Goal: Task Accomplishment & Management: Manage account settings

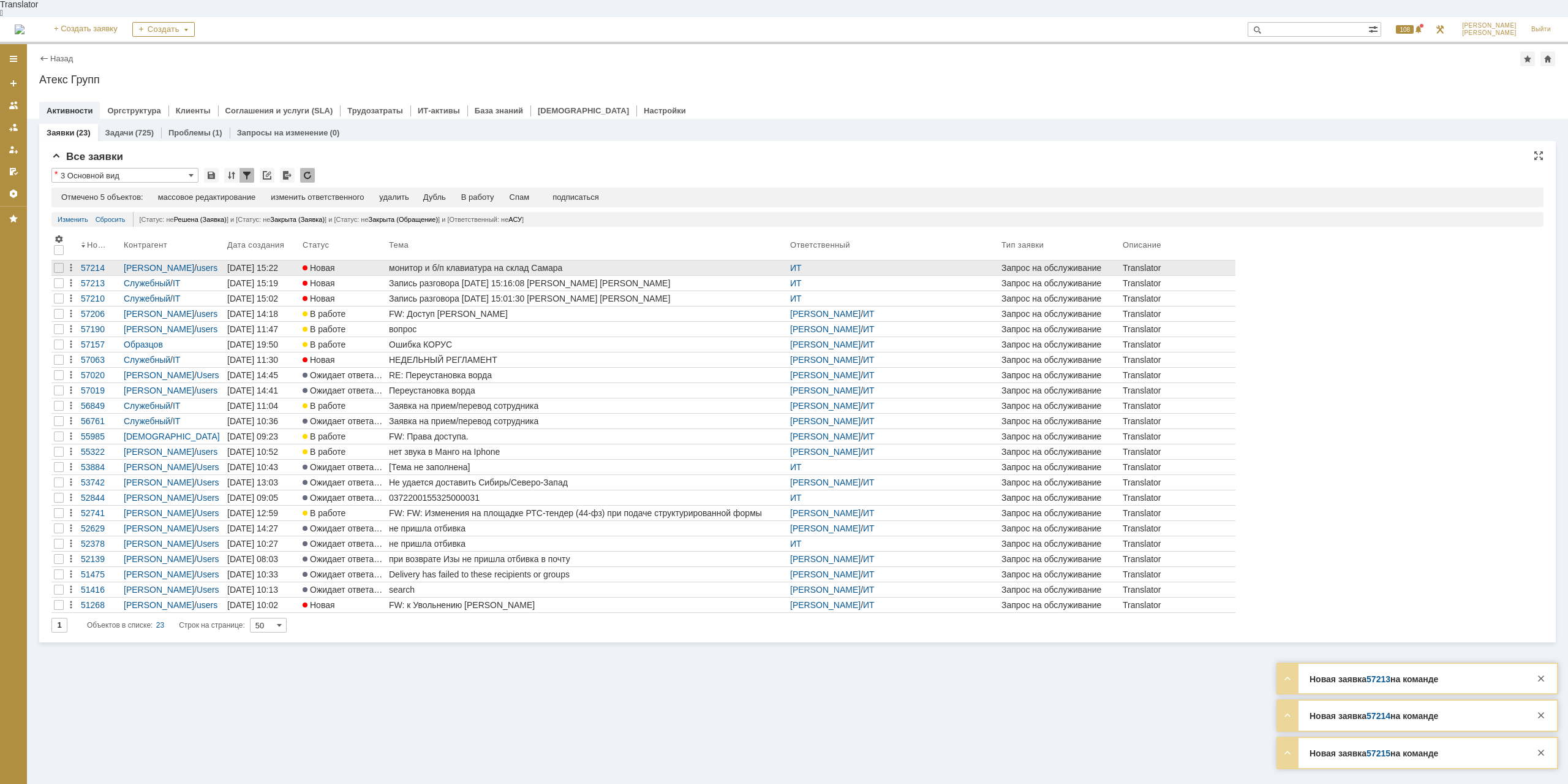
click at [501, 263] on div "монитор и б/п клавиатура на склад Самара" at bounding box center [587, 267] width 396 height 10
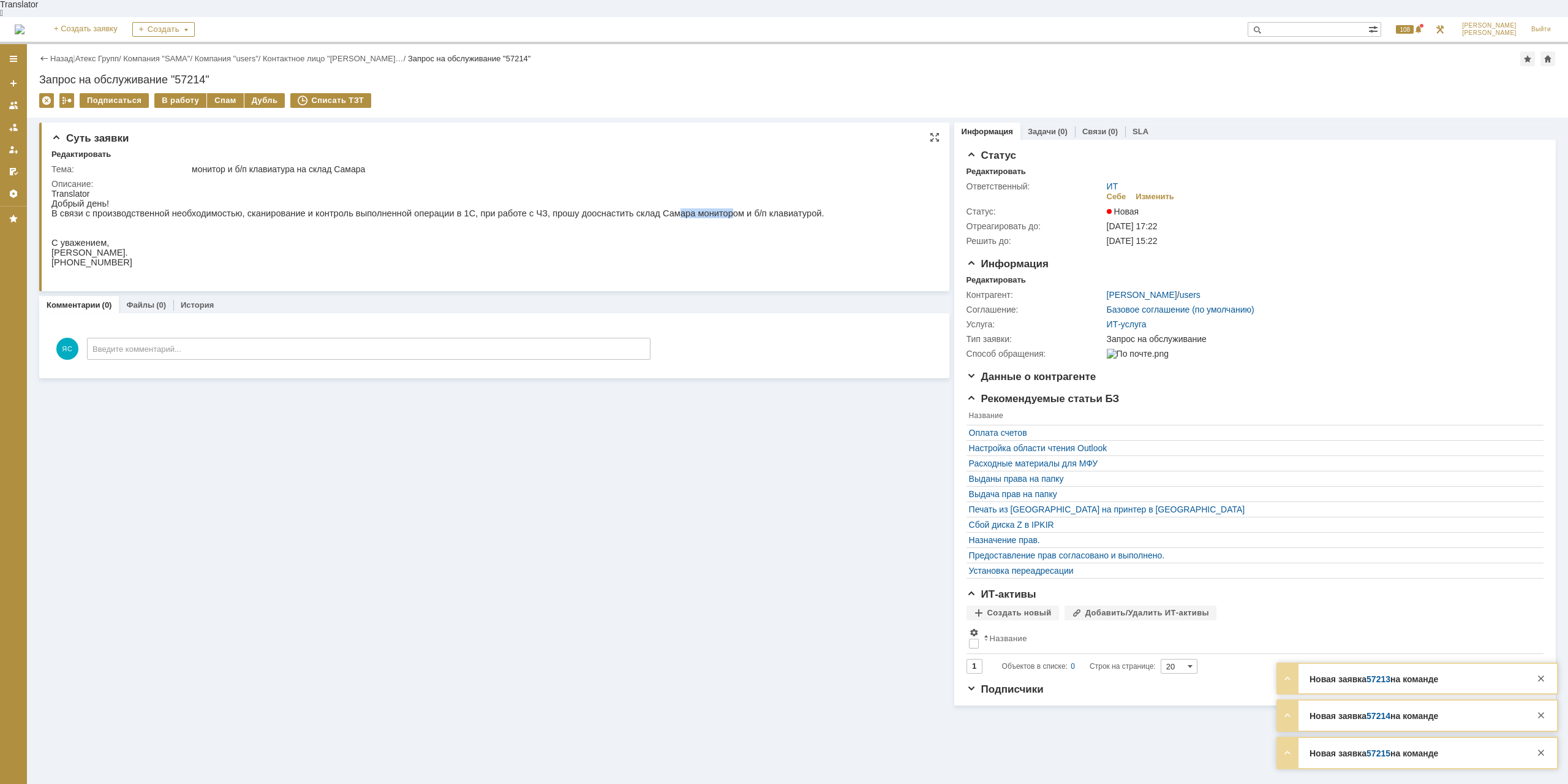
drag, startPoint x: 672, startPoint y: 206, endPoint x: 623, endPoint y: 202, distance: 49.2
click at [623, 208] on p "В связи с производственной необходимостью, сканирование и контроль выполненной …" at bounding box center [438, 213] width 773 height 10
click at [622, 208] on p "В связи с производственной необходимостью, сканирование и контроль выполненной …" at bounding box center [438, 213] width 773 height 10
drag, startPoint x: 330, startPoint y: 213, endPoint x: 462, endPoint y: 204, distance: 132.3
click at [459, 207] on div "Добрый день! В связи с производственной необходимостью, сканирование и контроль…" at bounding box center [438, 237] width 773 height 79
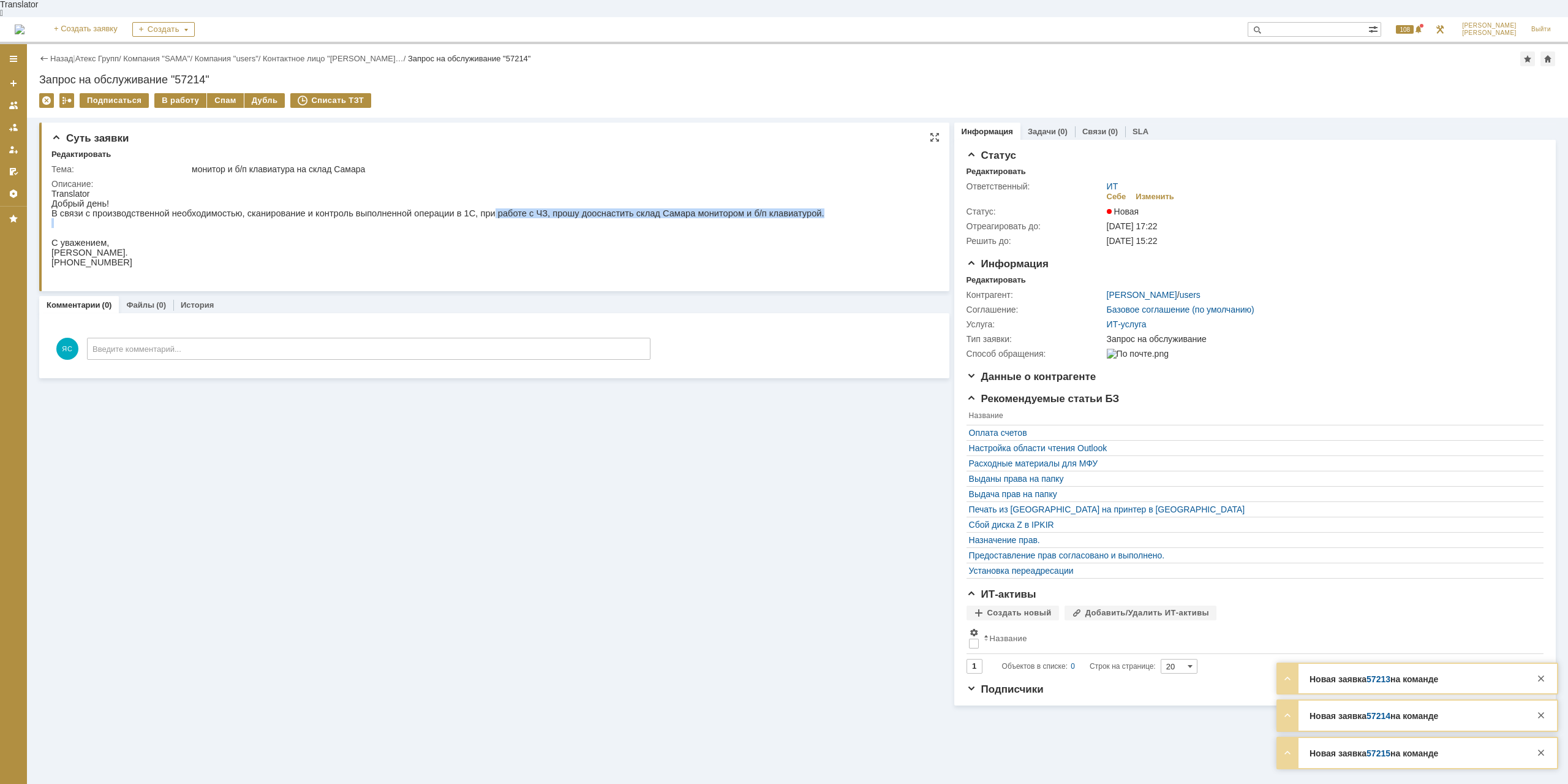
click at [462, 208] on p "В связи с производственной необходимостью, сканирование и контроль выполненной …" at bounding box center [438, 213] width 773 height 10
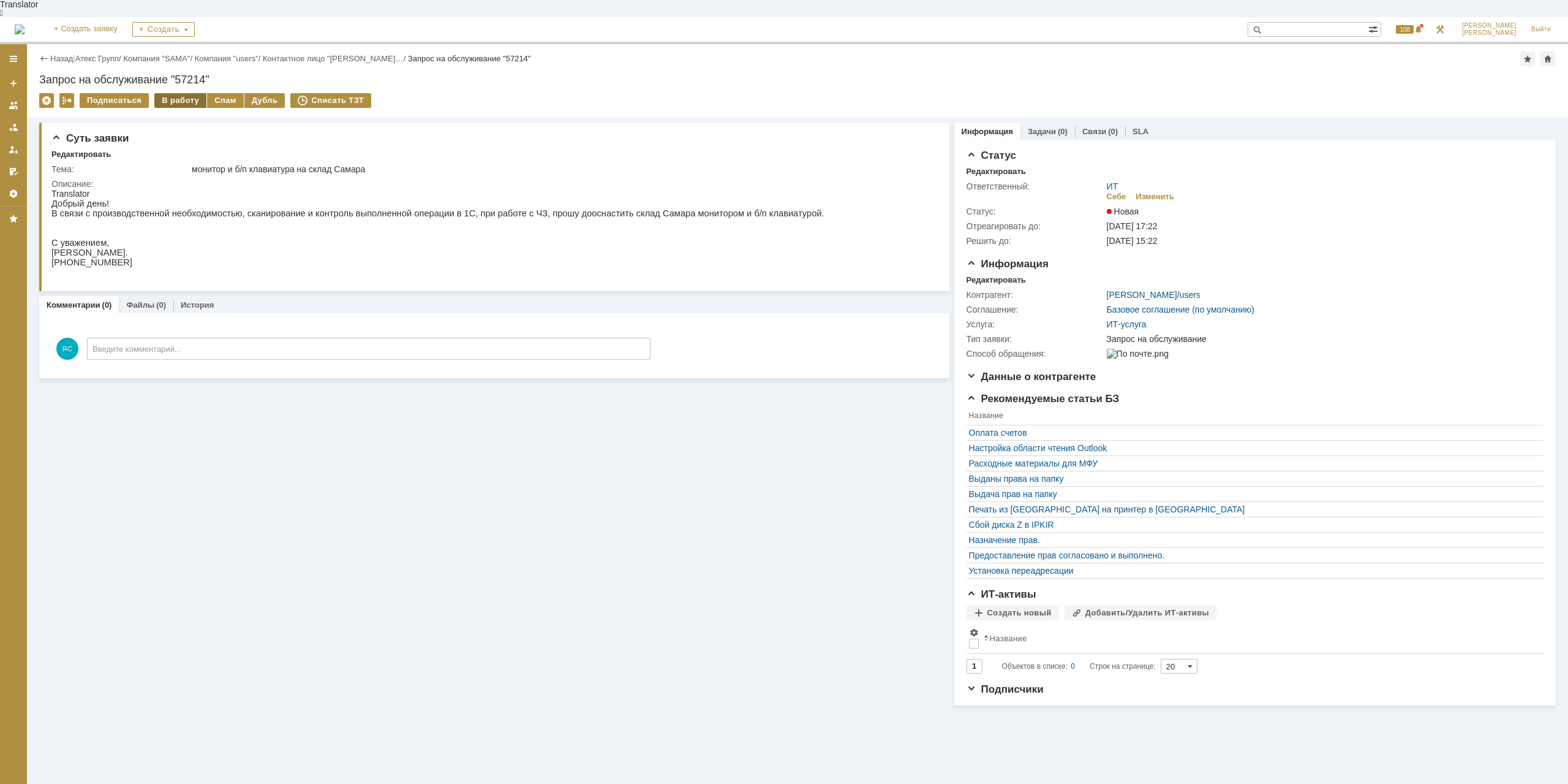
click at [178, 93] on div "В работу" at bounding box center [180, 100] width 52 height 15
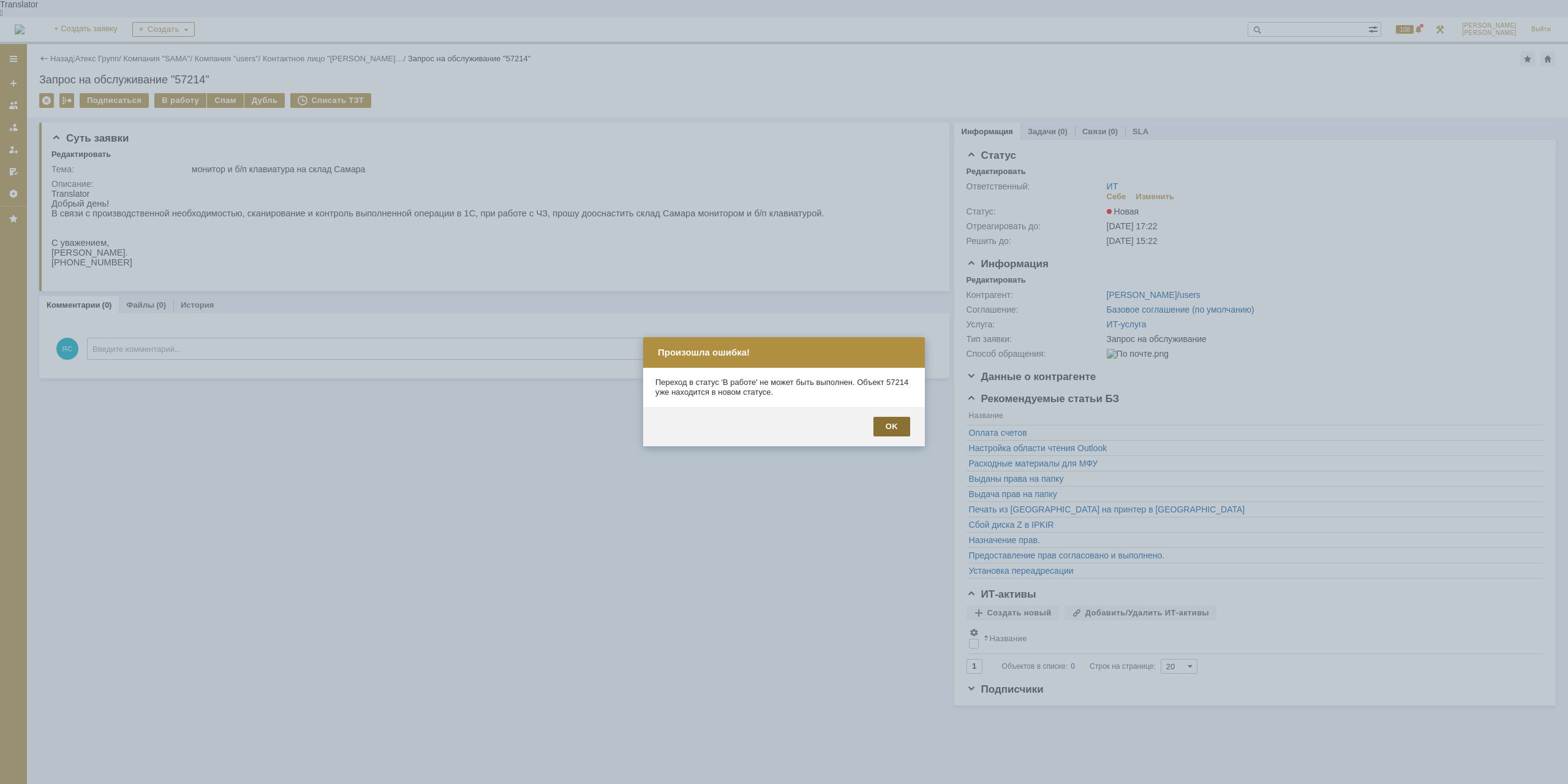
click at [891, 432] on div "OK" at bounding box center [891, 426] width 37 height 19
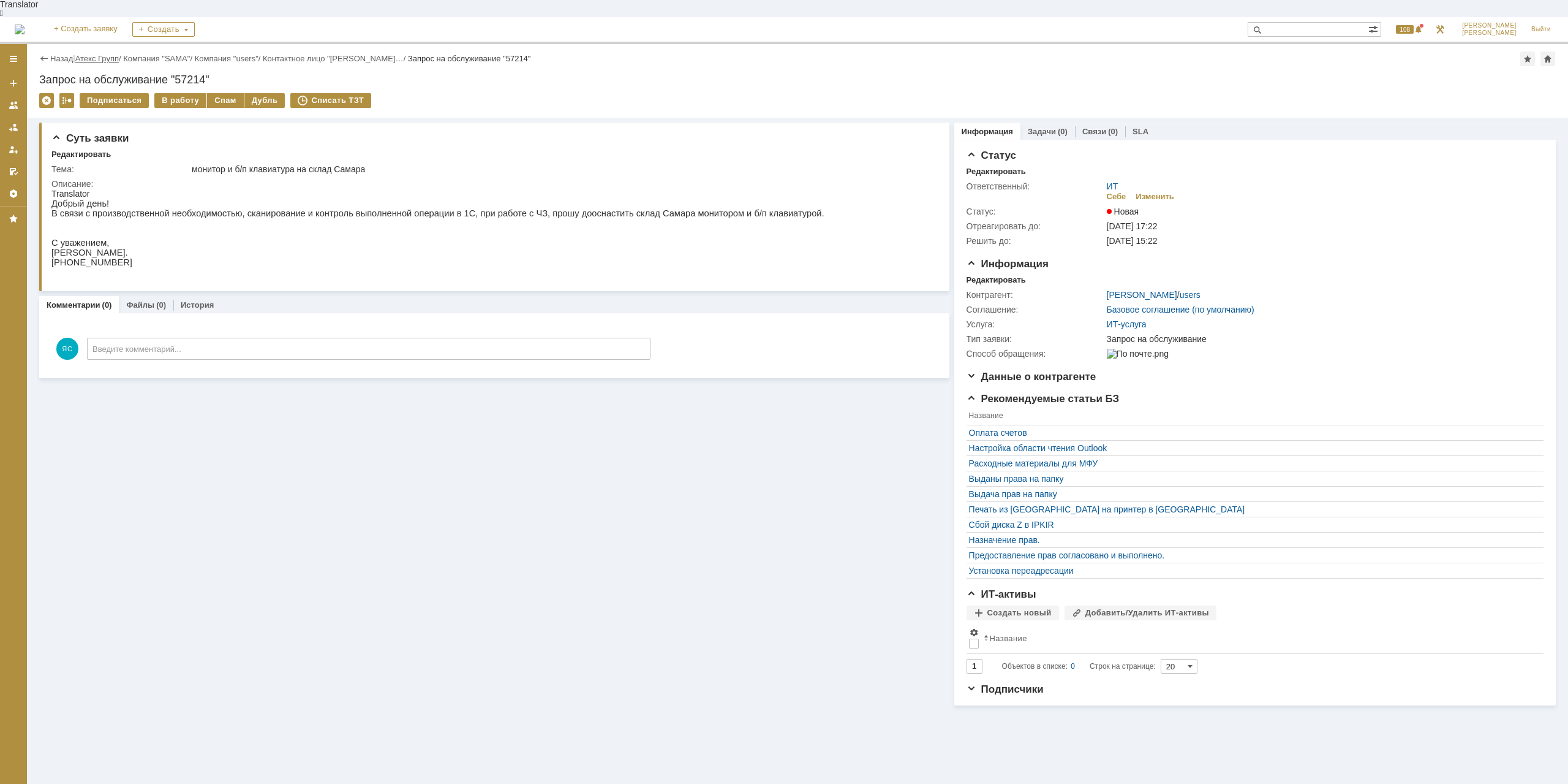
click at [109, 54] on link "Атекс Групп" at bounding box center [97, 58] width 43 height 9
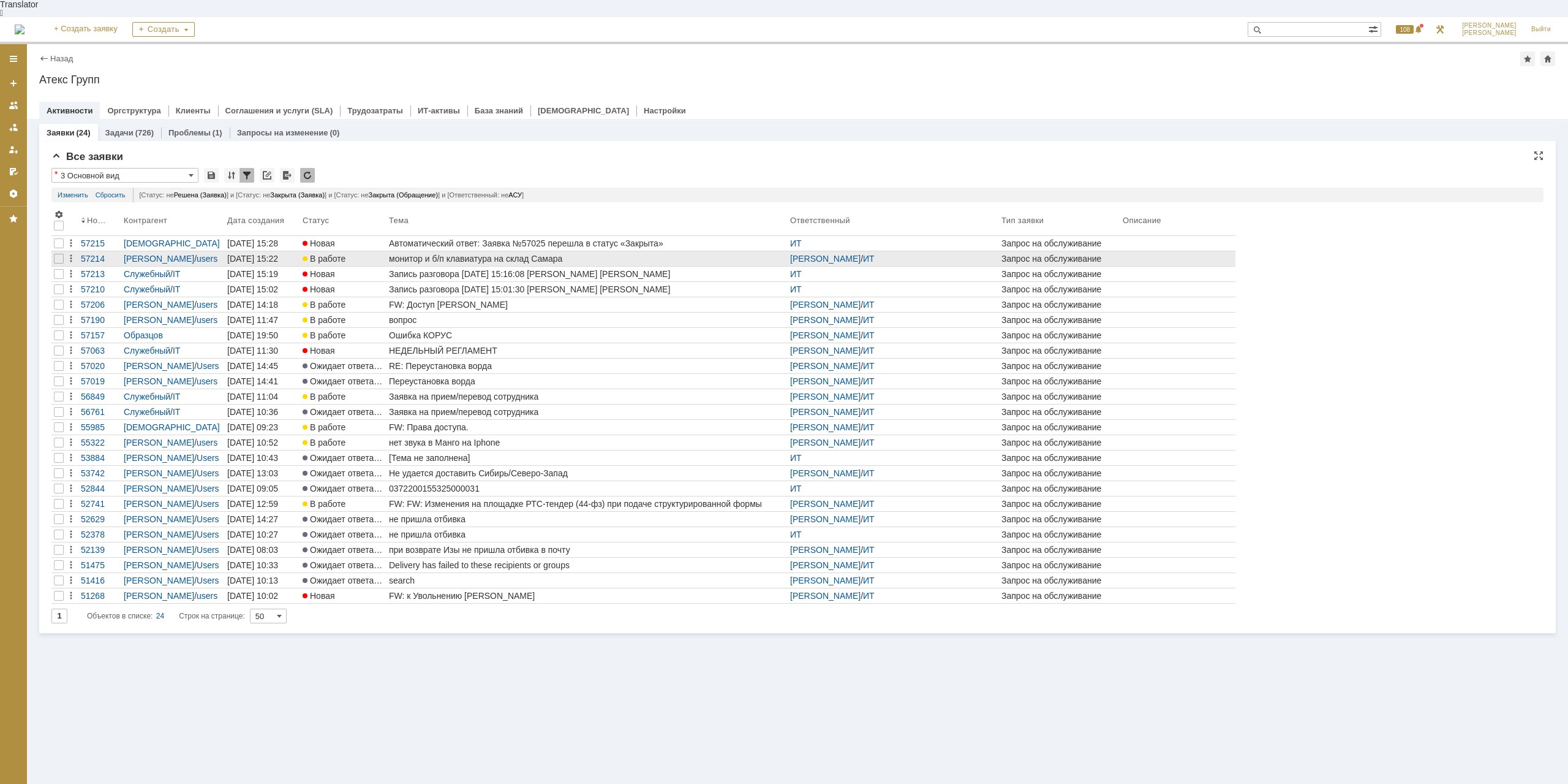
click at [489, 254] on div "монитор и б/п клавиатура на склад Самара" at bounding box center [587, 258] width 396 height 10
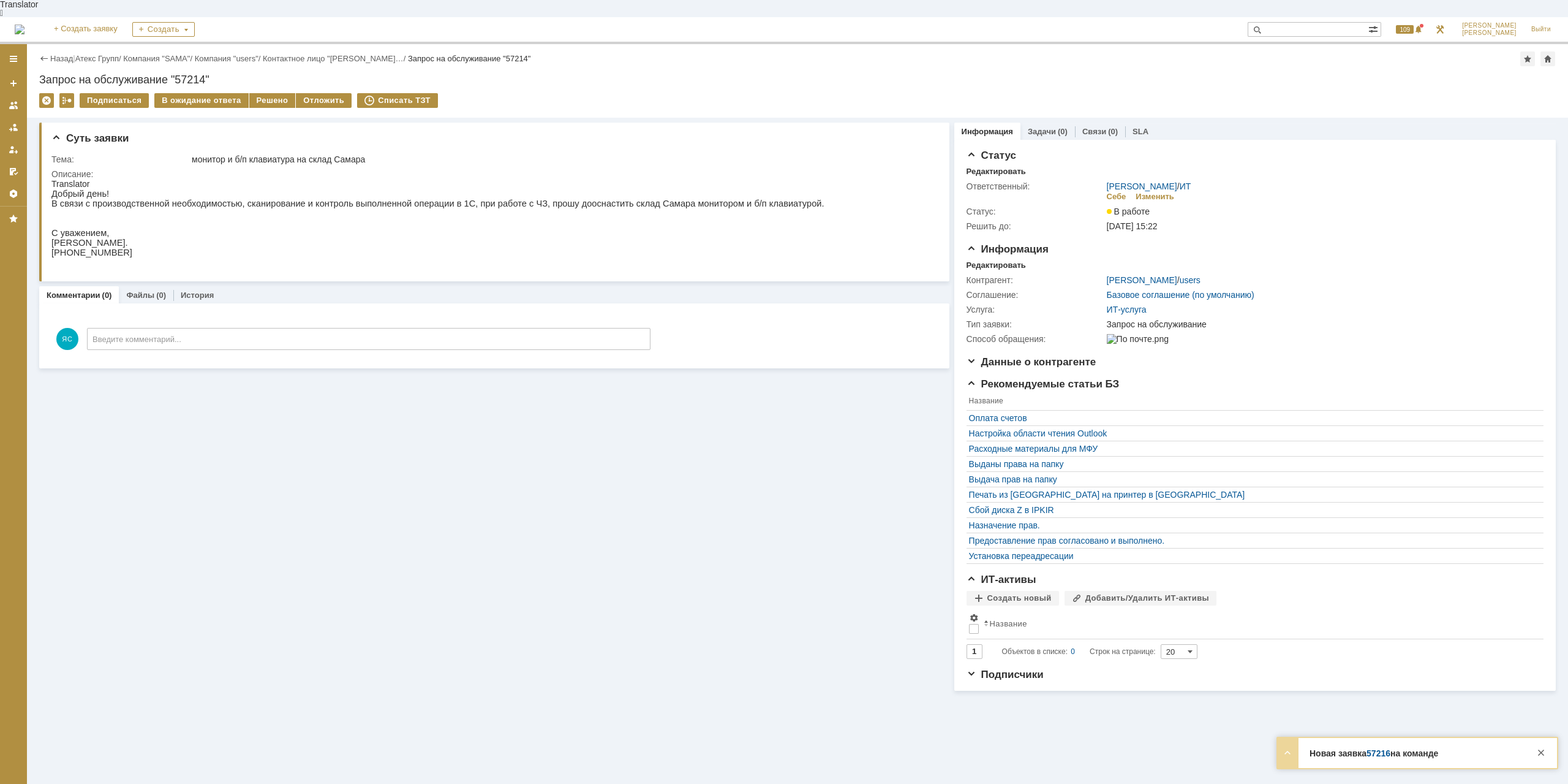
click at [75, 53] on div "|" at bounding box center [73, 58] width 1 height 9
click at [91, 54] on link "Атекс Групп" at bounding box center [97, 58] width 43 height 9
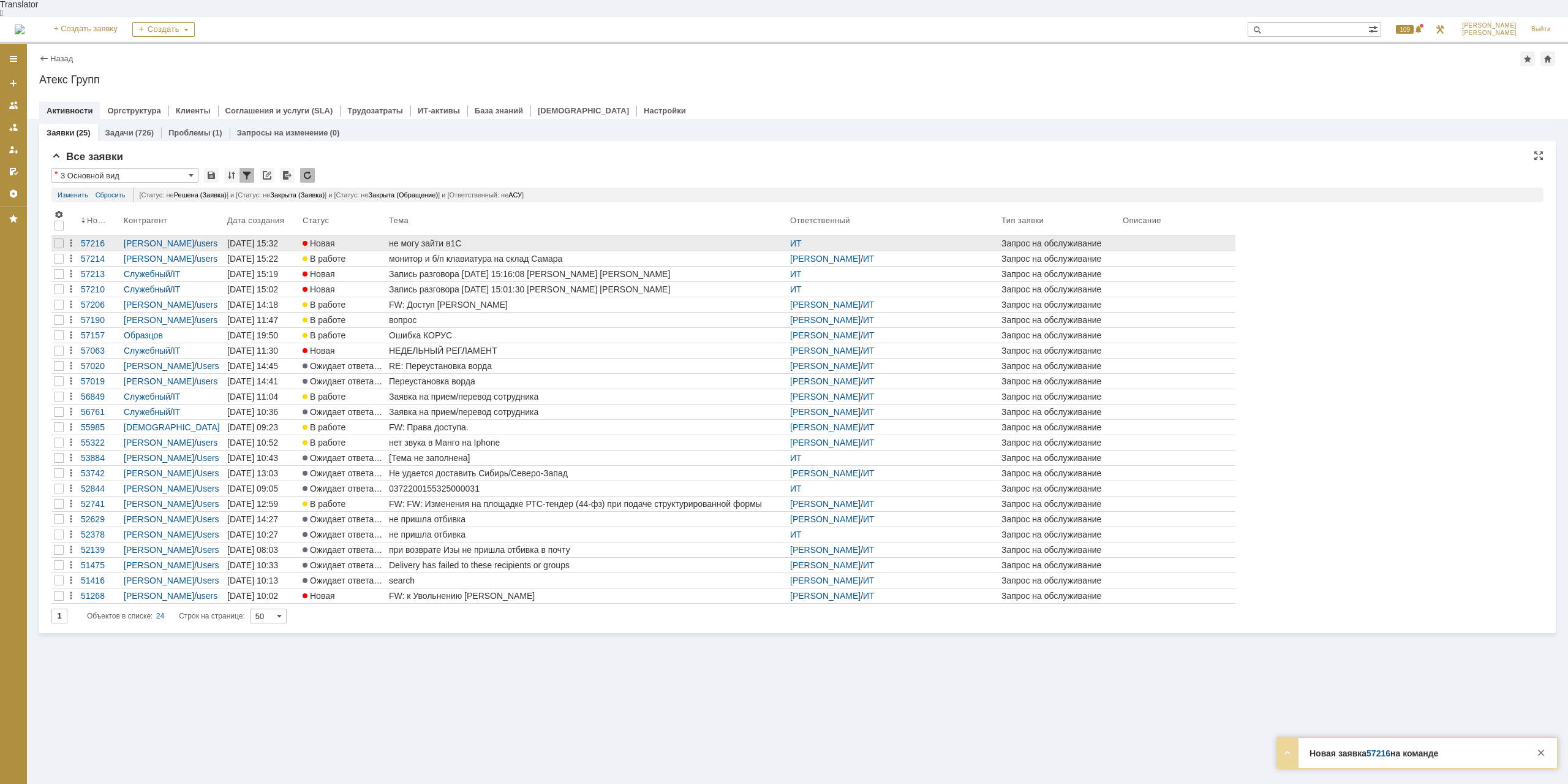
click at [442, 238] on div "не могу зайти в1С" at bounding box center [587, 243] width 396 height 10
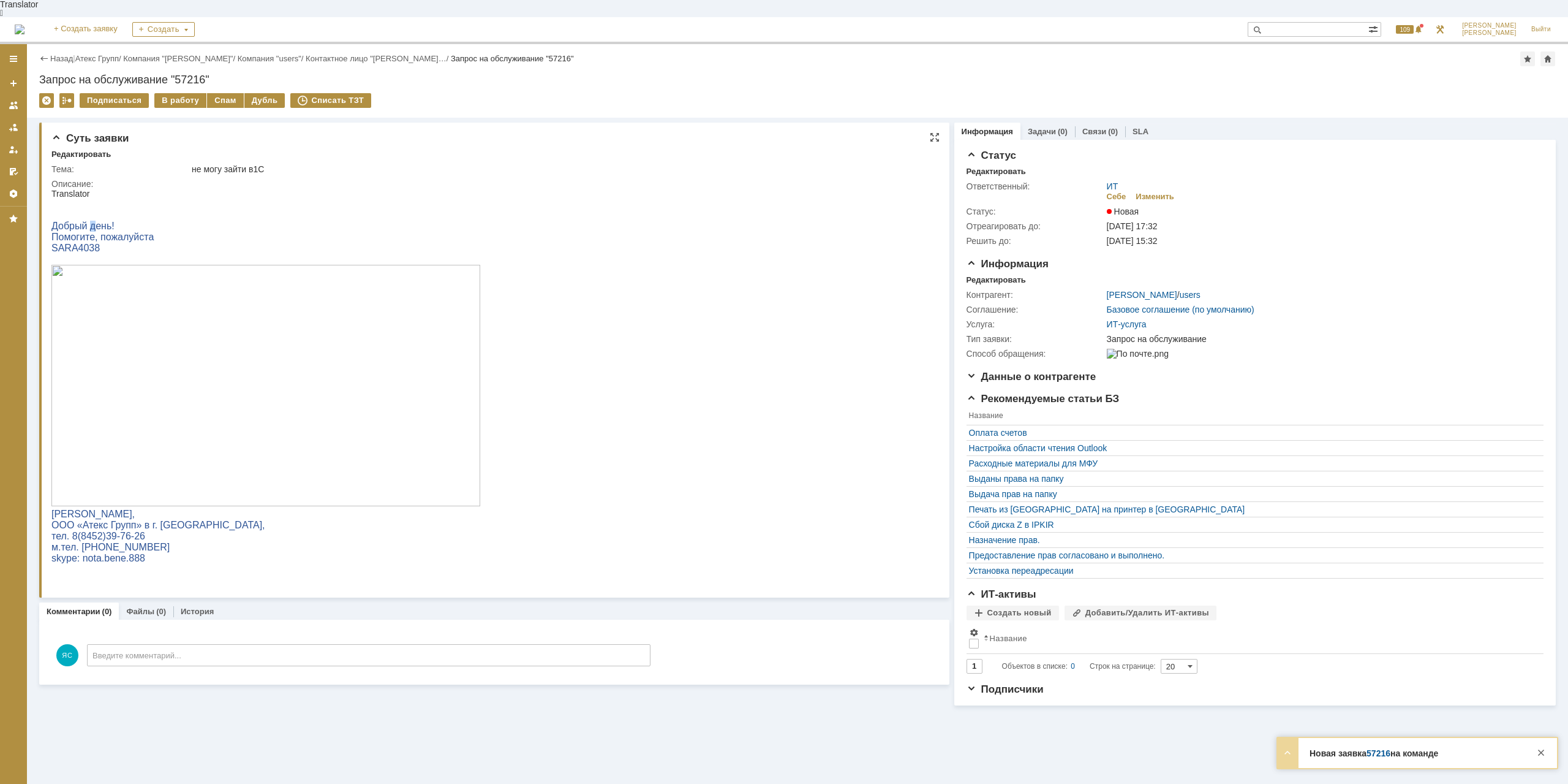
click at [94, 222] on span "Добрый день!" at bounding box center [83, 226] width 63 height 10
click at [95, 221] on span "Добрый день!" at bounding box center [83, 226] width 63 height 10
click at [366, 417] on img at bounding box center [266, 385] width 429 height 241
click at [162, 93] on div "В работу" at bounding box center [180, 100] width 52 height 15
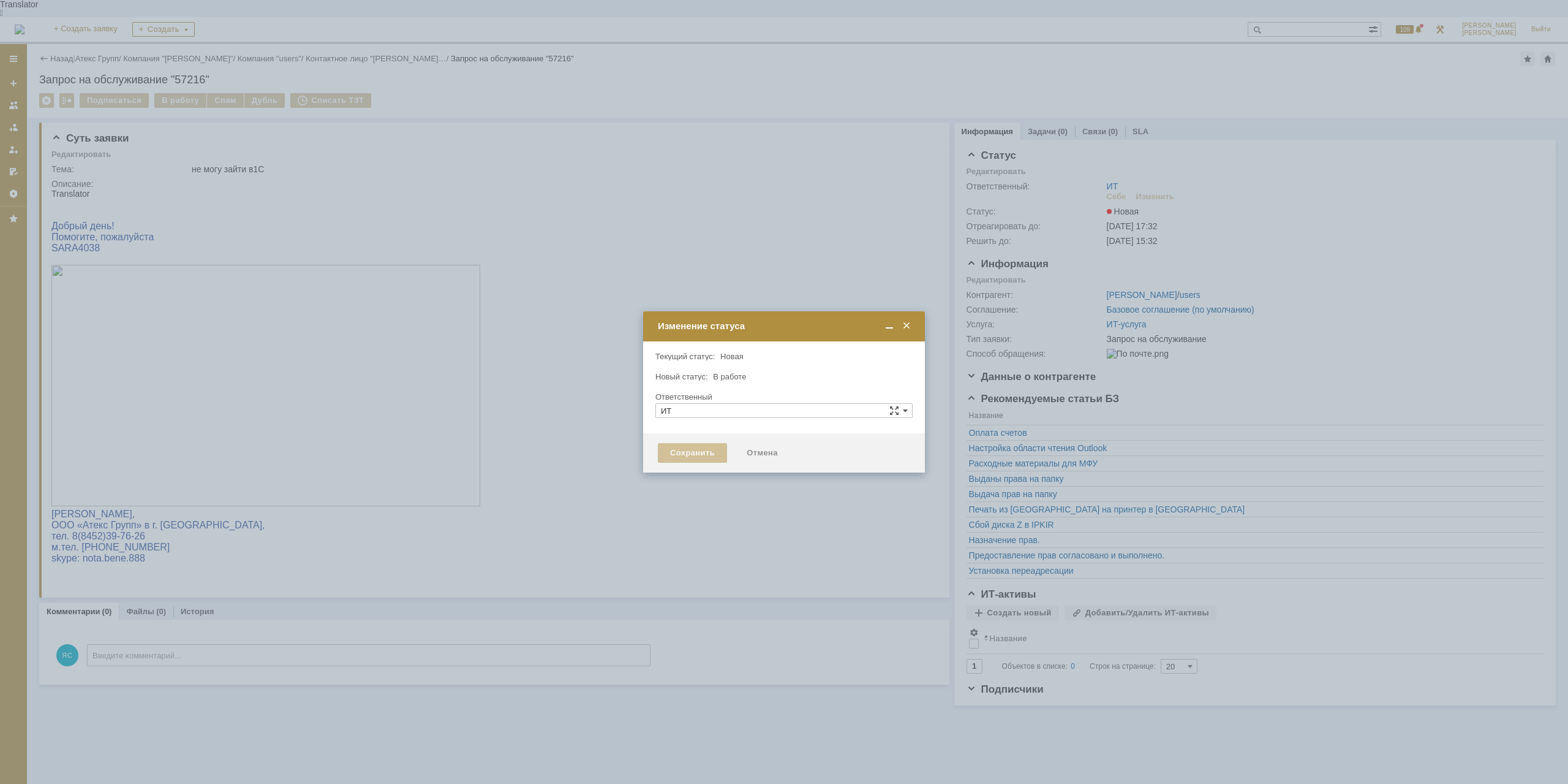
type input "[PERSON_NAME]"
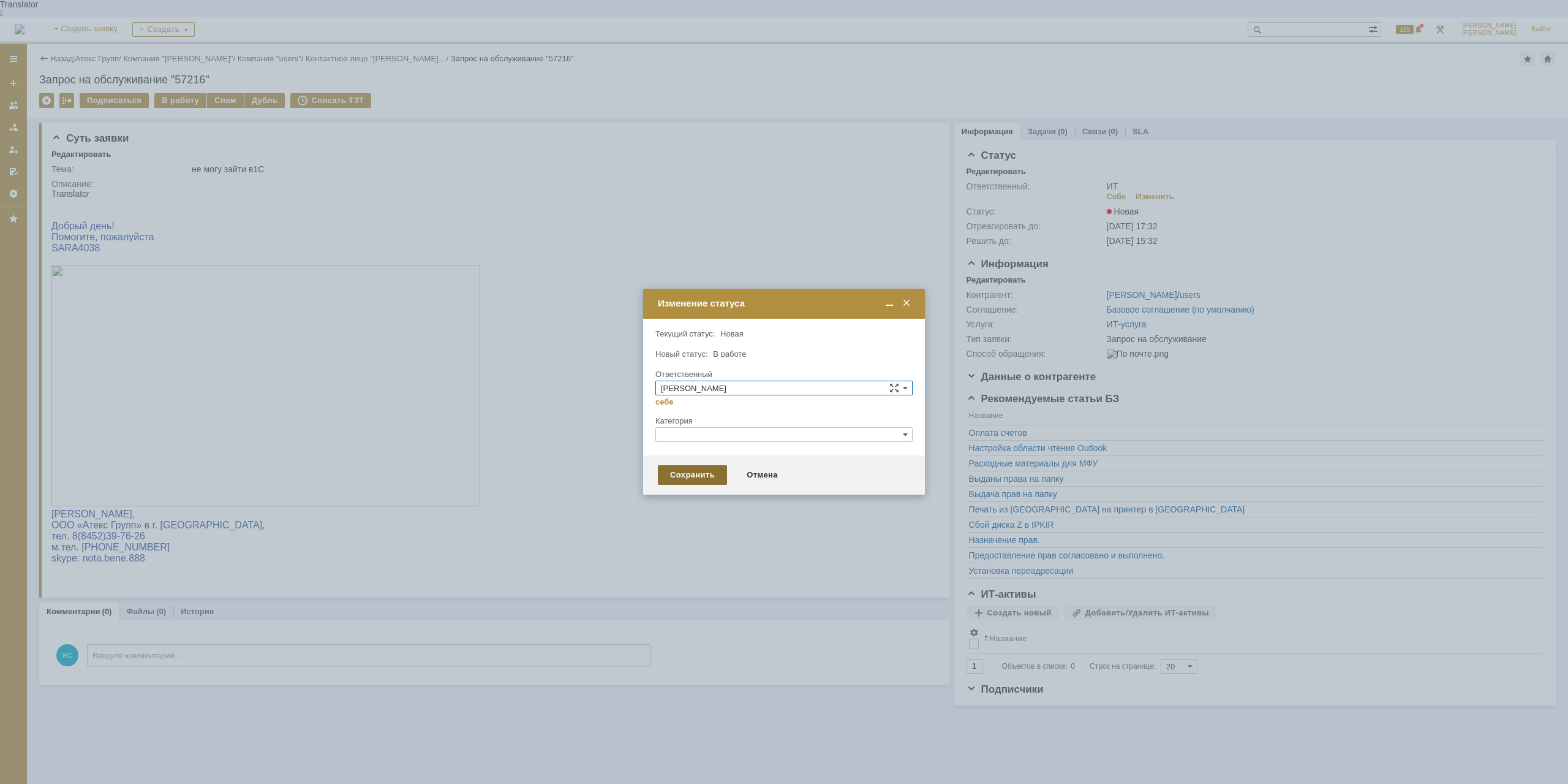
click at [693, 474] on div "Сохранить" at bounding box center [692, 475] width 69 height 19
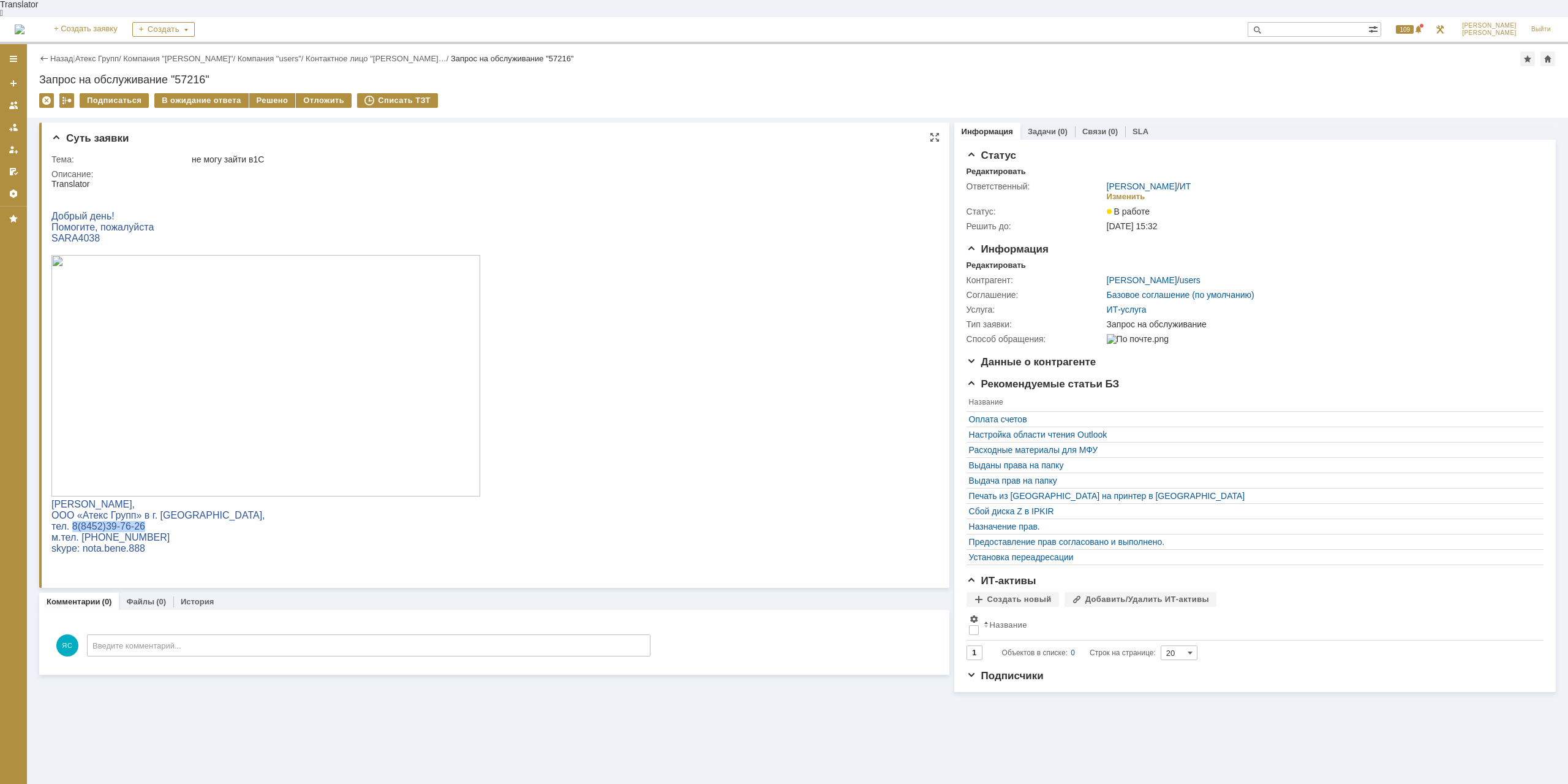
drag, startPoint x: 69, startPoint y: 522, endPoint x: 138, endPoint y: 521, distance: 69.0
click at [138, 521] on p "тел . 8(8452)39-76-26" at bounding box center [266, 526] width 429 height 11
copy span "8(8452)39-76-26"
click at [143, 521] on p "тел . 8(8452)39-76-26" at bounding box center [266, 526] width 429 height 11
drag, startPoint x: 79, startPoint y: 538, endPoint x: 171, endPoint y: 537, distance: 92.0
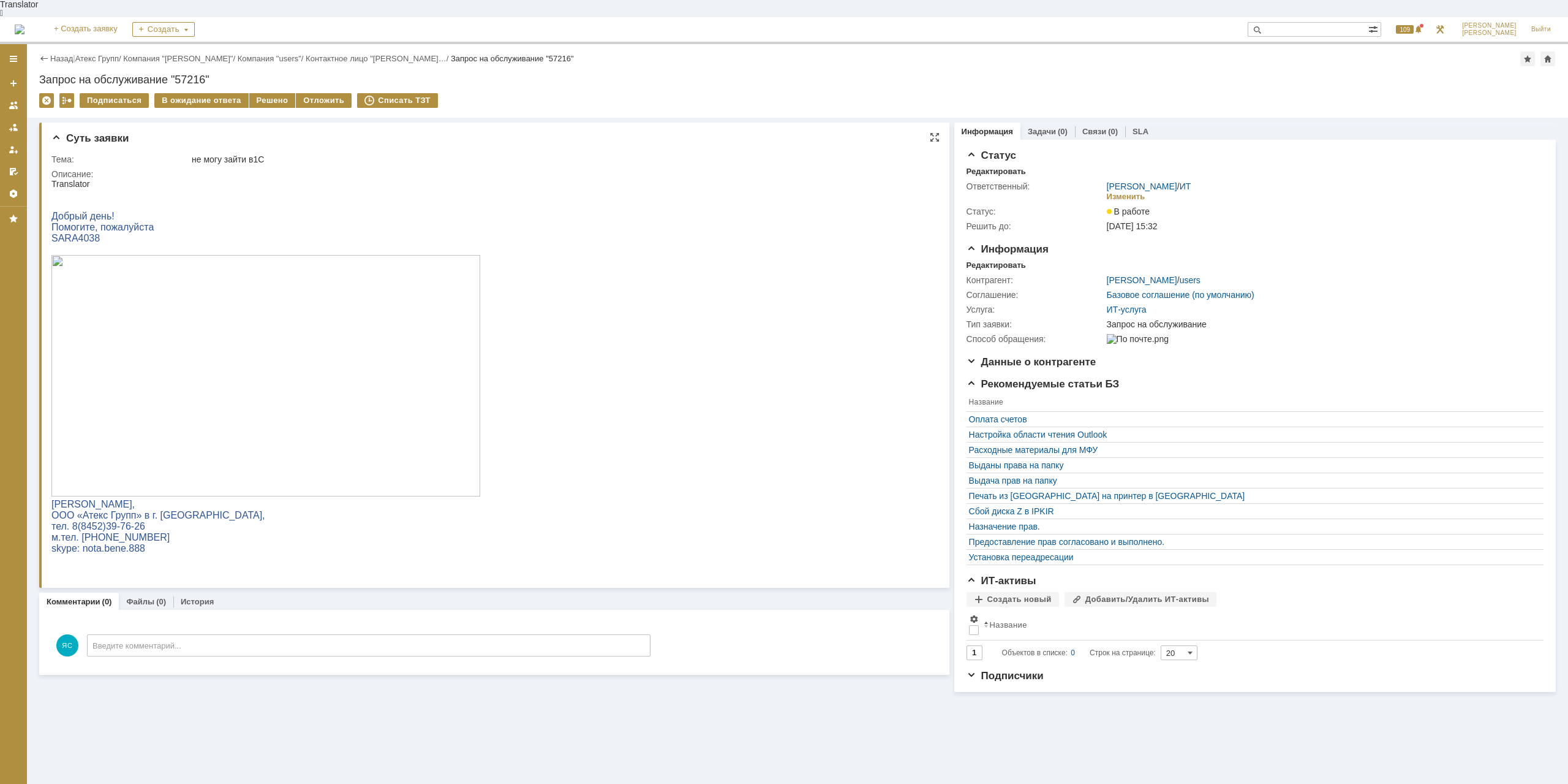
click at [171, 537] on p "м . тел . [PHONE_NUMBER]" at bounding box center [266, 537] width 429 height 11
copy span "[PHONE_NUMBER]"
click at [326, 343] on img at bounding box center [266, 375] width 429 height 241
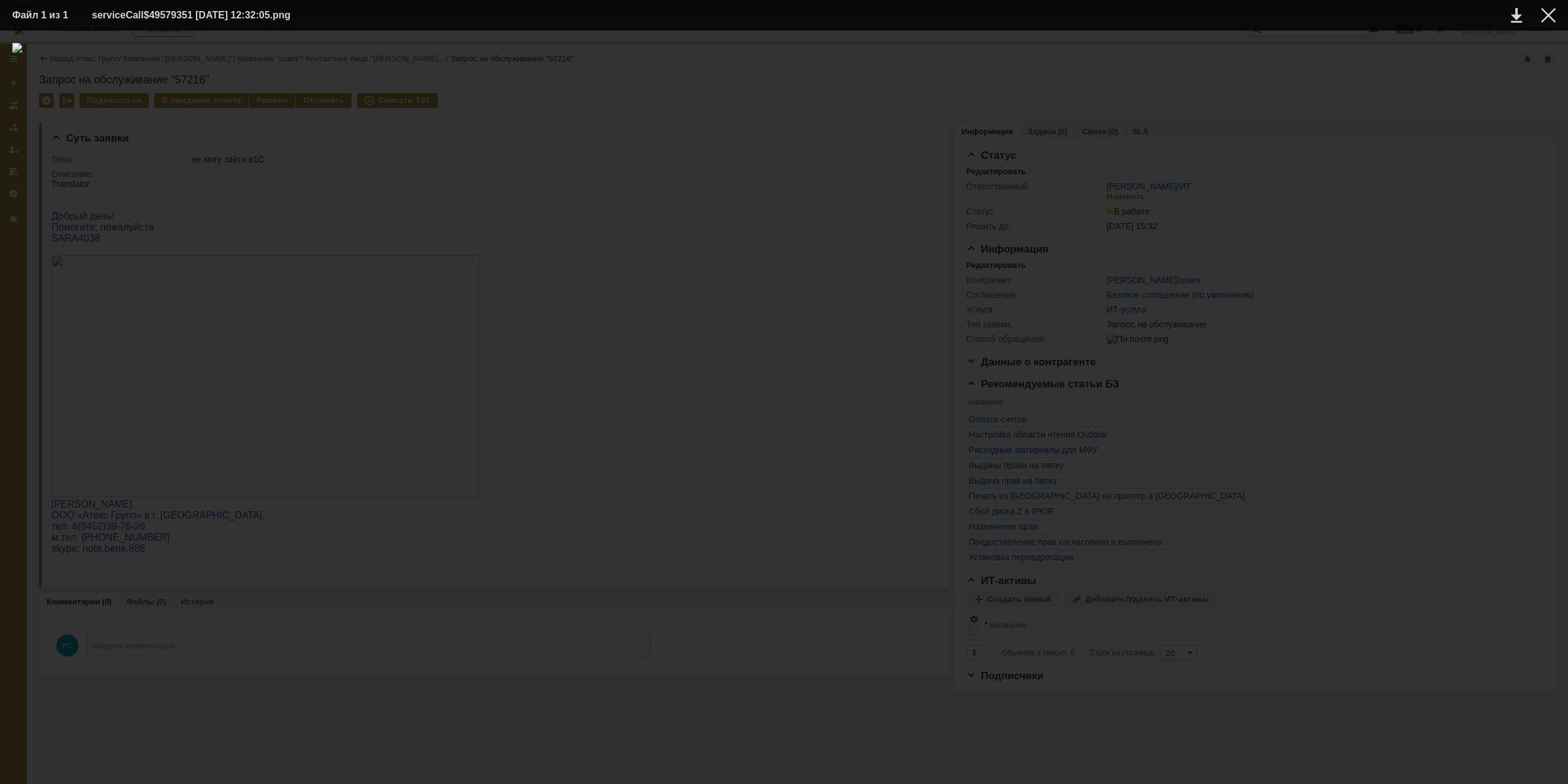
click at [1287, 130] on div at bounding box center [784, 407] width 1543 height 729
drag, startPoint x: 1559, startPoint y: 26, endPoint x: 1556, endPoint y: 16, distance: 10.4
click at [1556, 16] on table "Файл 1 из 1 serviceCall$49579351 [DATE] 12:32:05.png" at bounding box center [784, 15] width 1568 height 31
drag, startPoint x: 1553, startPoint y: 14, endPoint x: 1275, endPoint y: 43, distance: 279.5
click at [1553, 13] on div at bounding box center [1549, 16] width 15 height 15
